Goal: Information Seeking & Learning: Check status

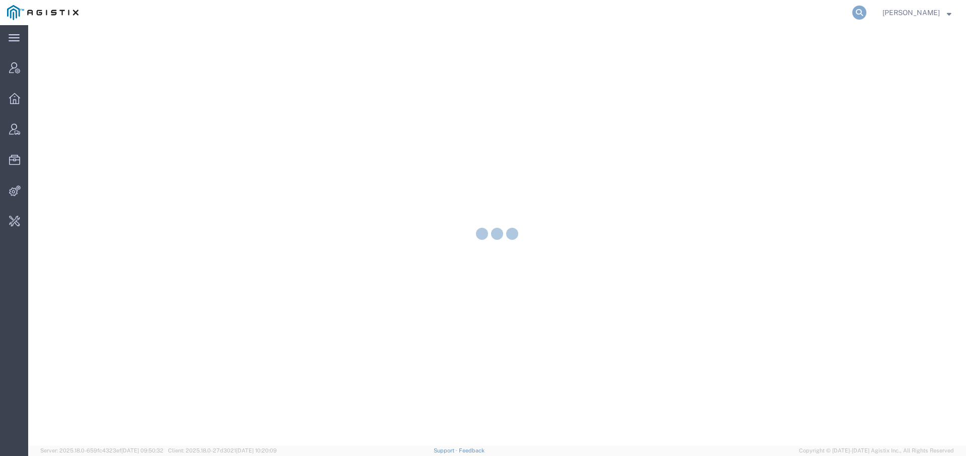
click at [860, 11] on icon at bounding box center [859, 13] width 14 height 14
paste input "S02426538"
type input "S02426538"
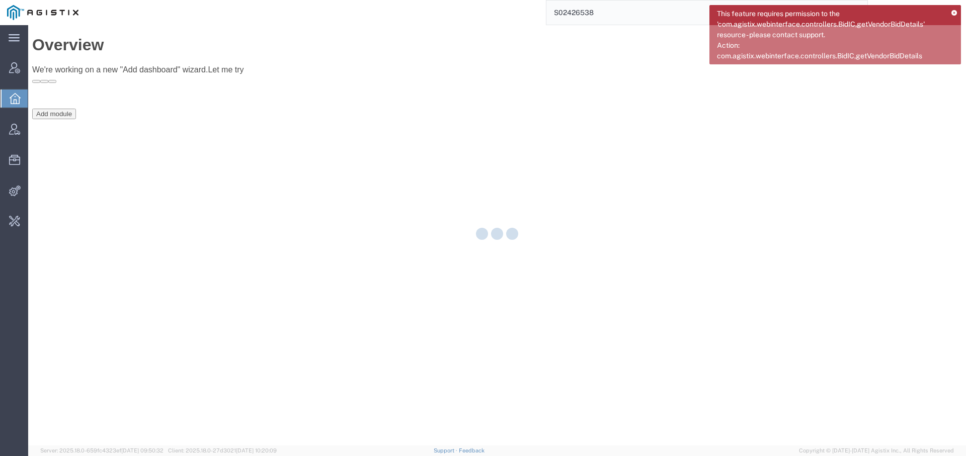
click at [954, 13] on icon at bounding box center [954, 14] width 6 height 6
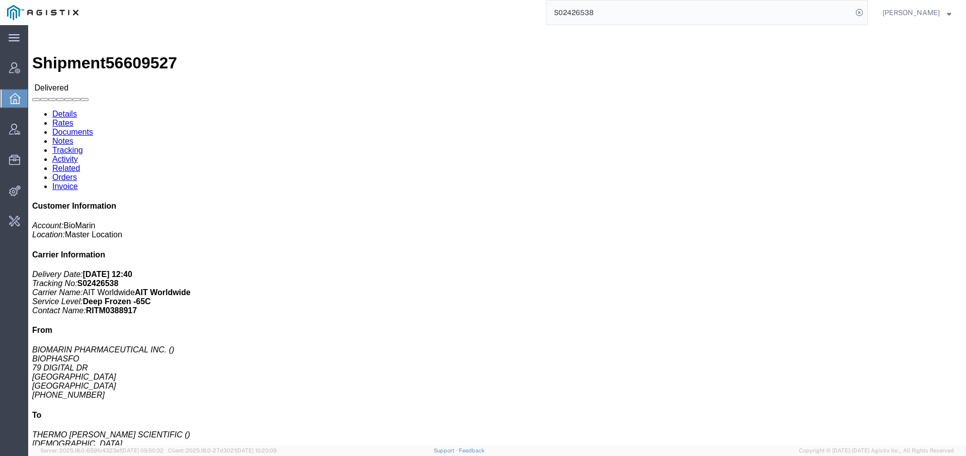
click link "Documents"
